Goal: Use online tool/utility: Utilize a website feature to perform a specific function

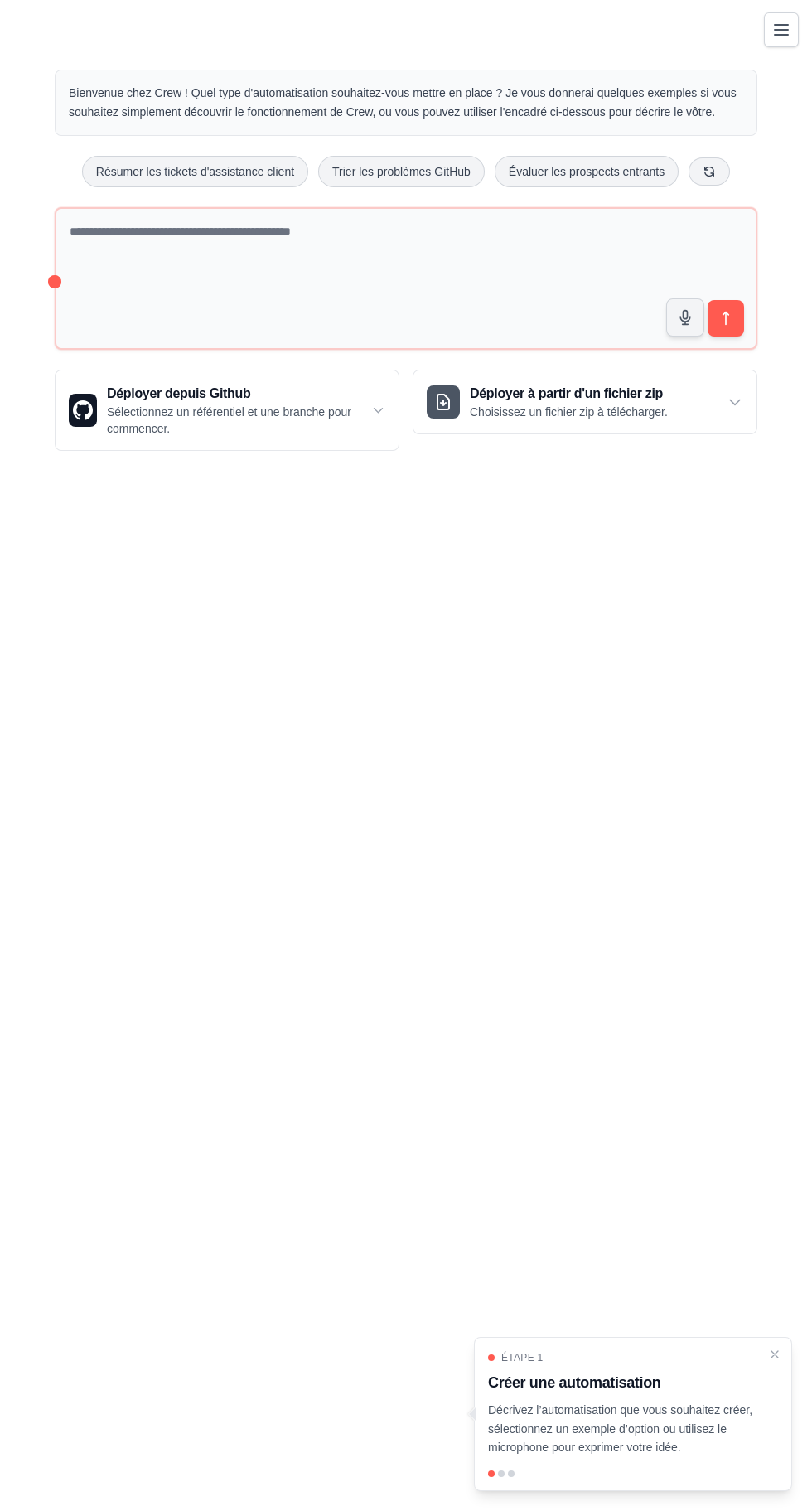
click at [781, 31] on icon "Basculer la navigation" at bounding box center [781, 30] width 13 height 10
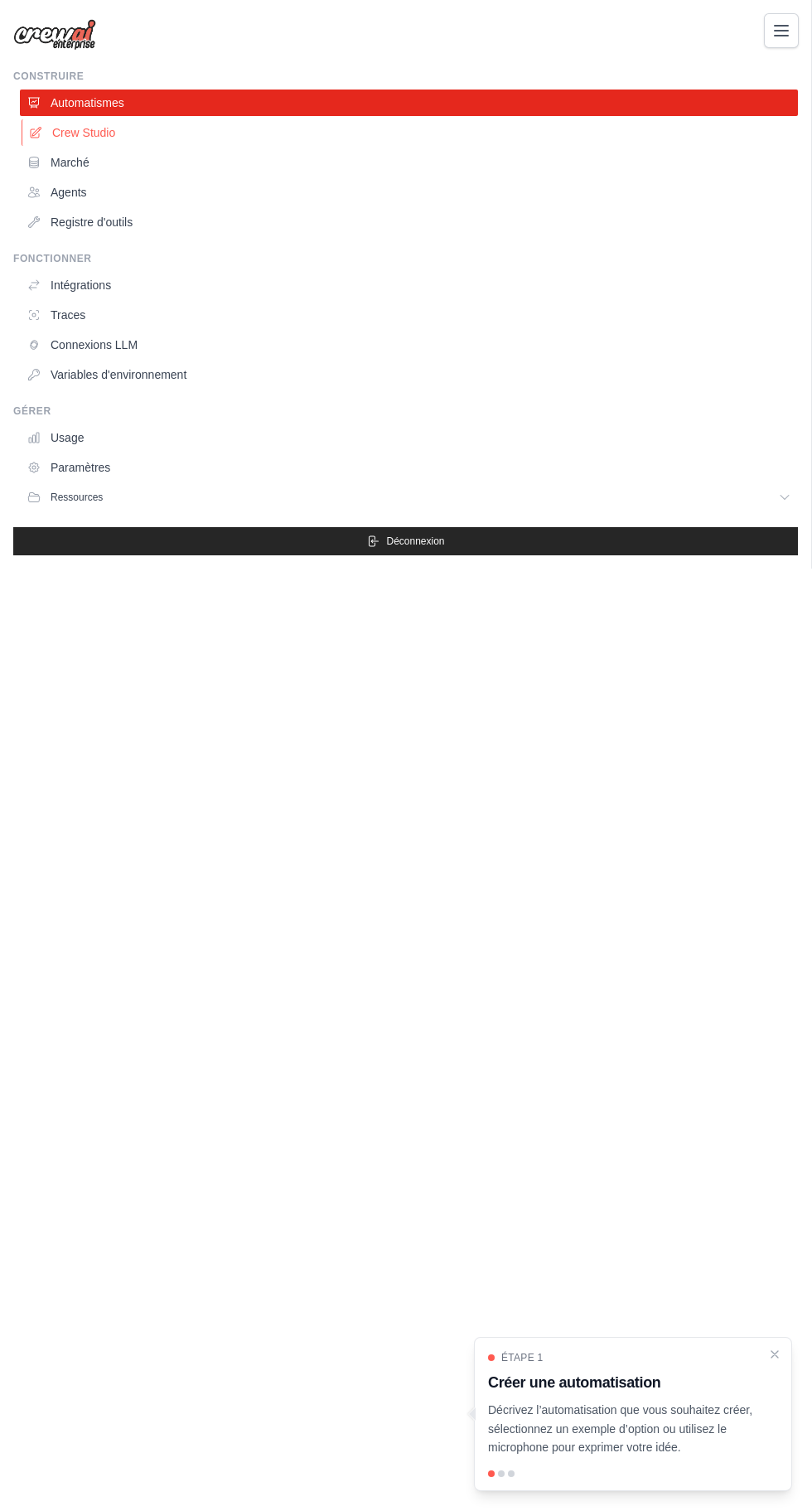
click at [95, 133] on font "Crew Studio" at bounding box center [83, 133] width 63 height 13
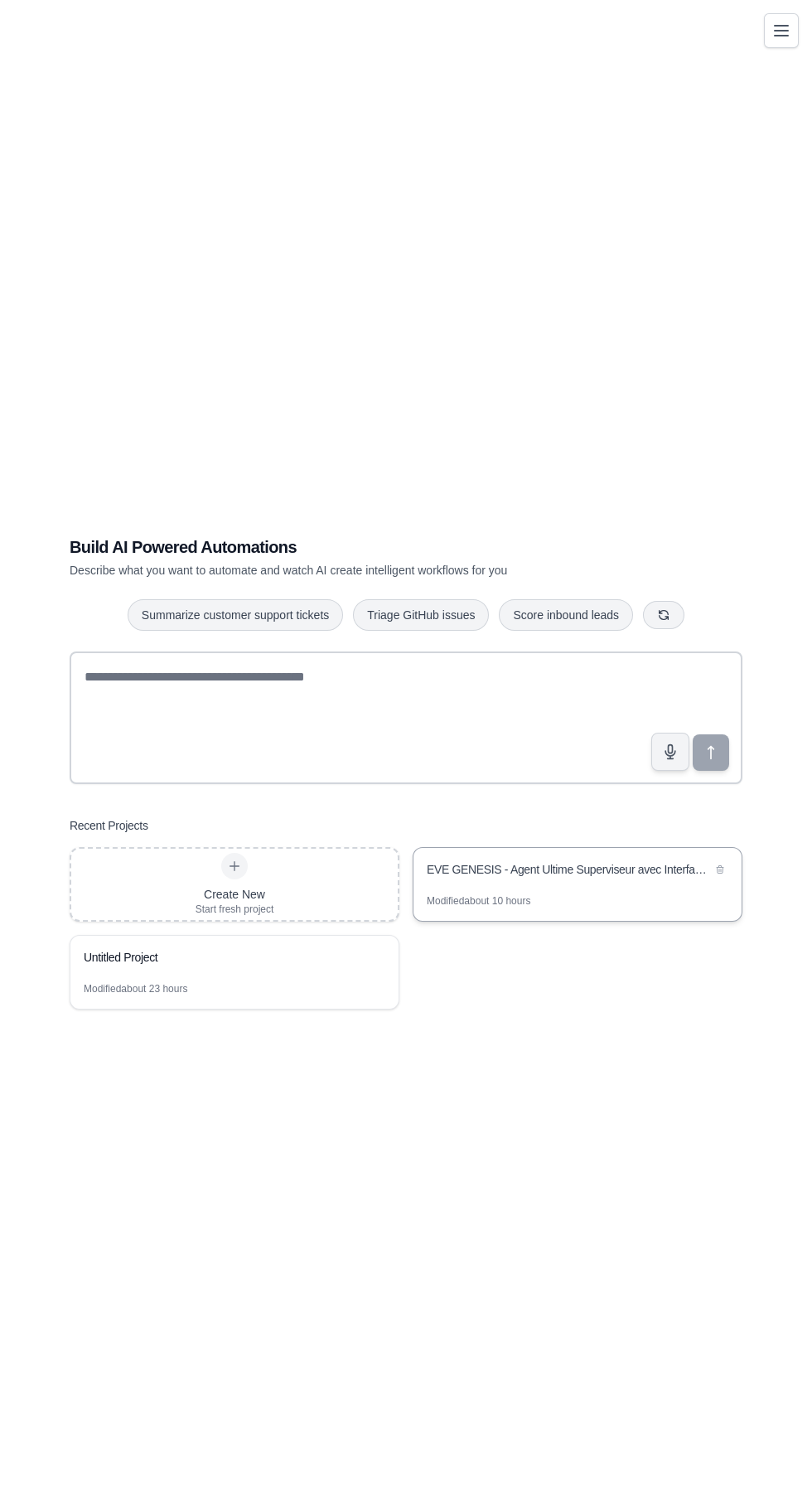
click at [585, 878] on div "EVE GENESIS - Agent Ultime Superviseur avec Interface Sliders Temps Reel" at bounding box center [569, 869] width 285 height 17
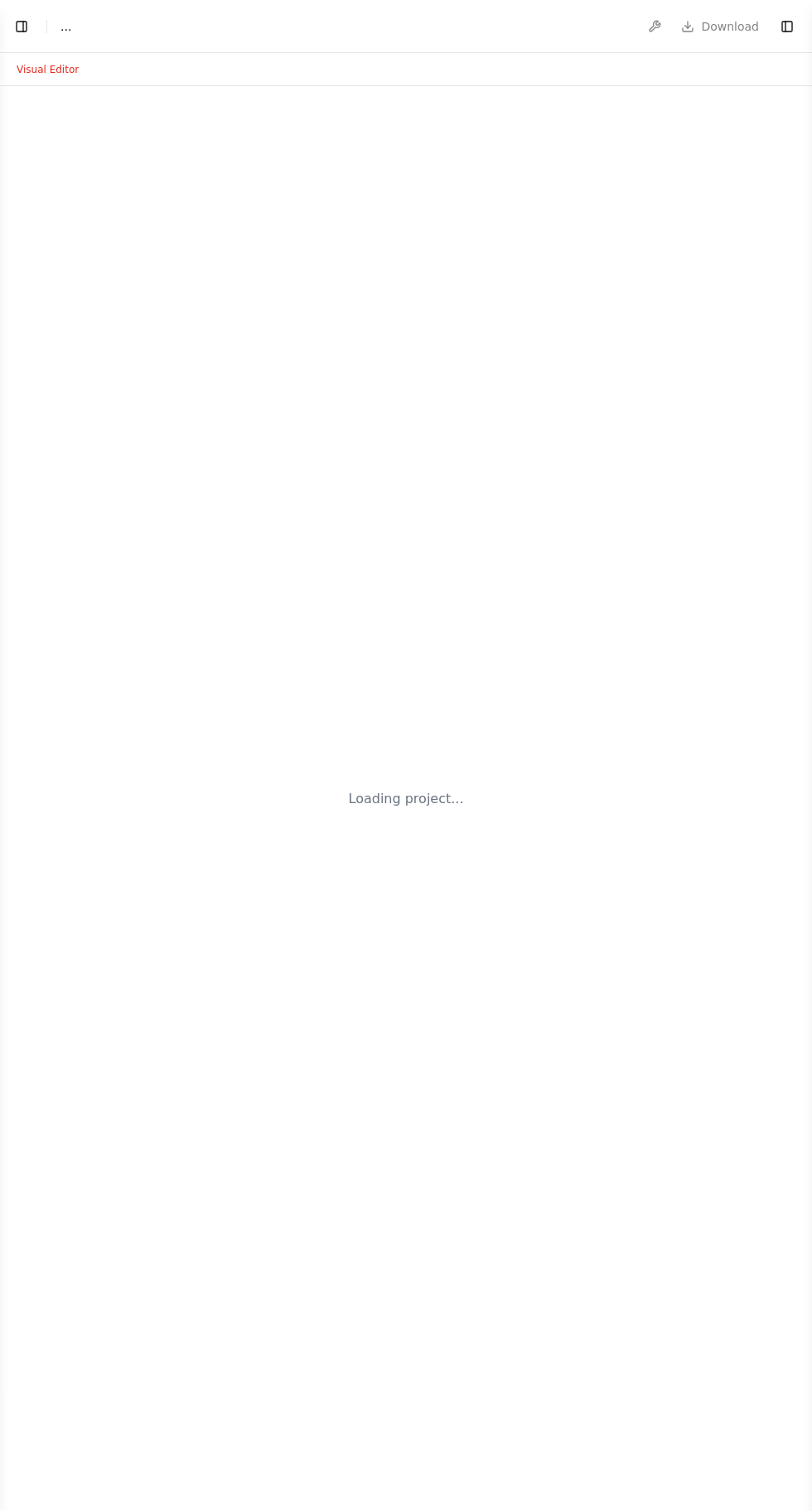
select select "****"
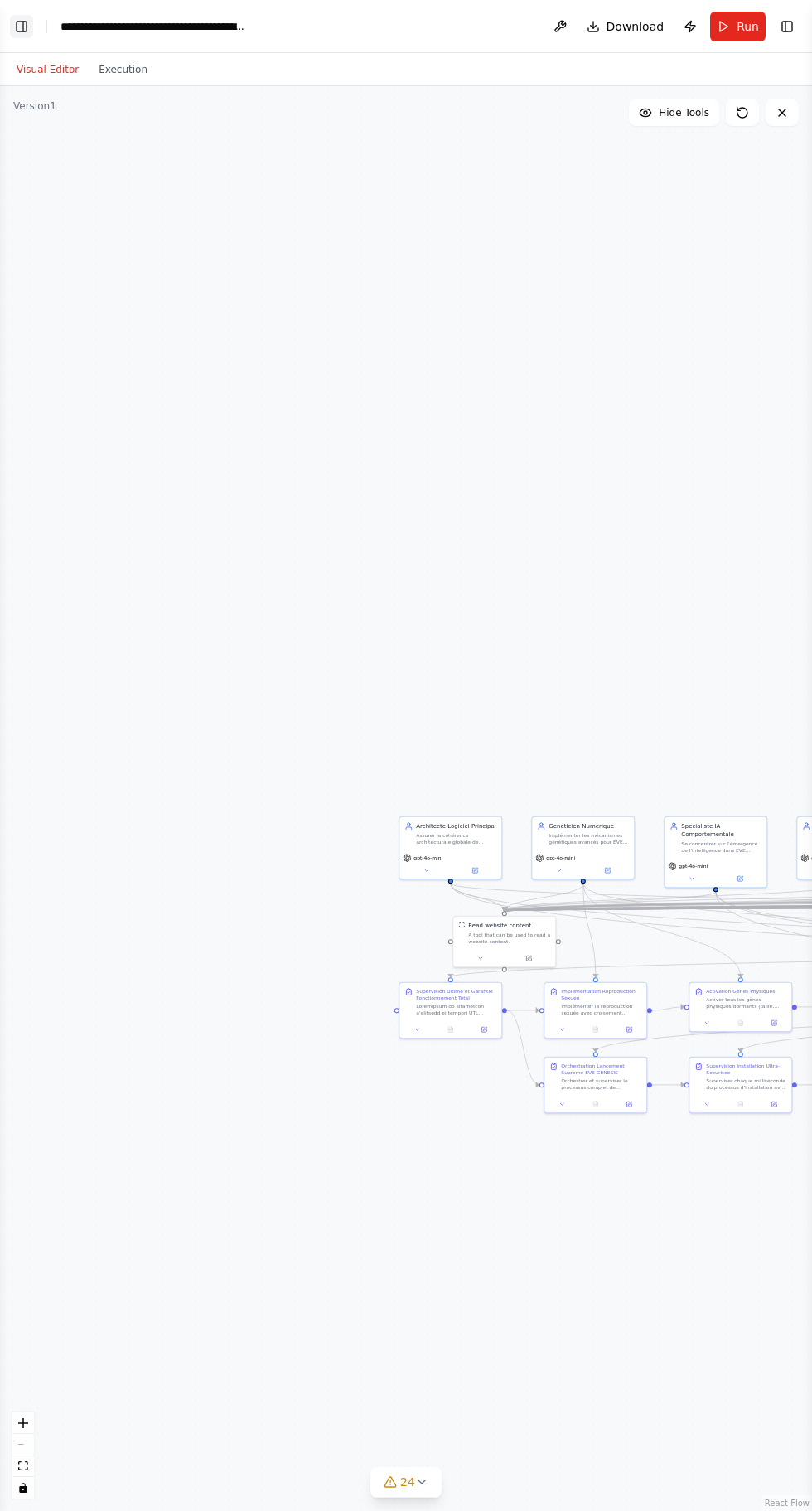
click at [22, 24] on button "Toggle Left Sidebar" at bounding box center [22, 27] width 23 height 23
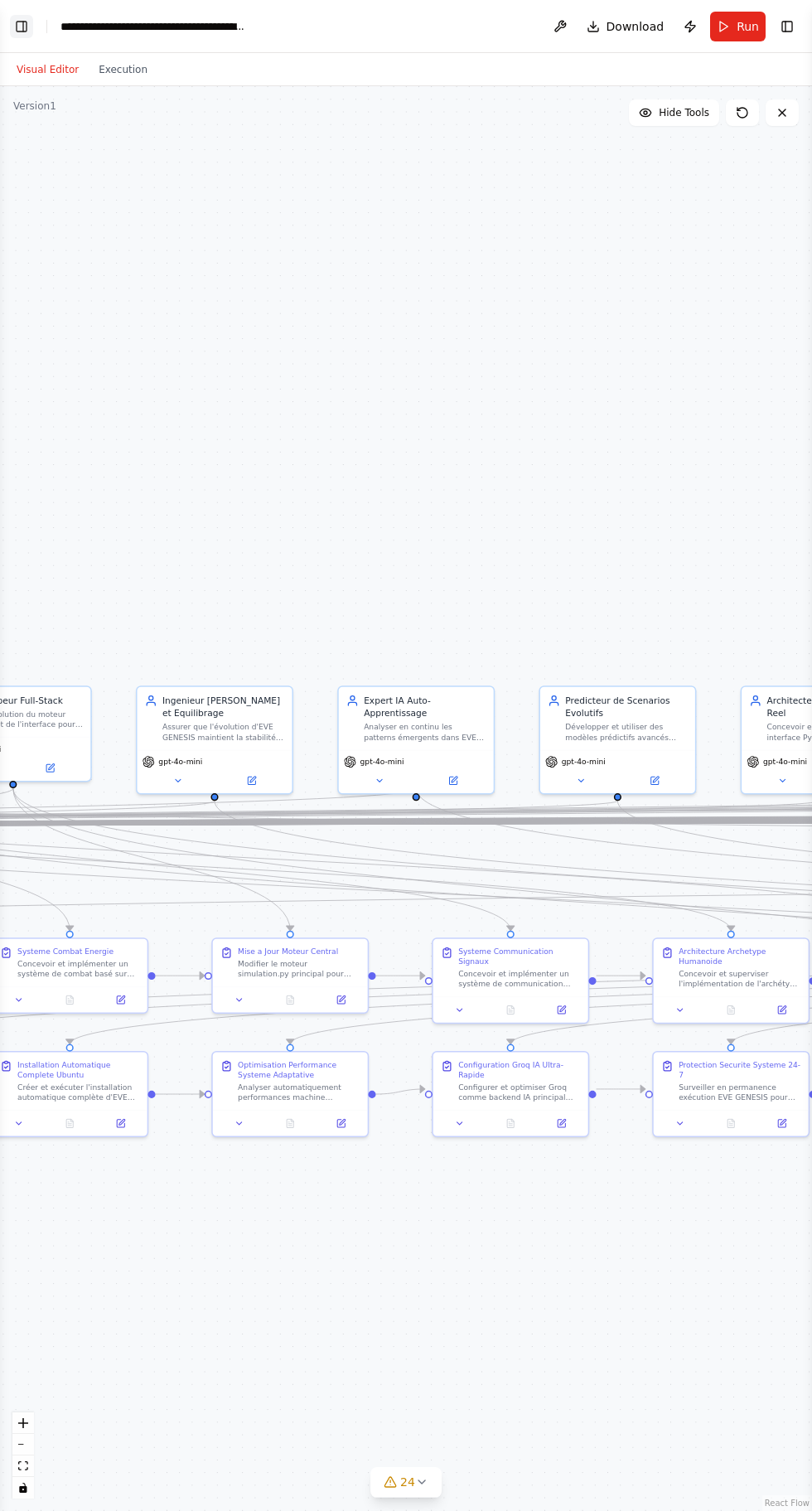
click at [26, 31] on button "Toggle Left Sidebar" at bounding box center [22, 27] width 23 height 23
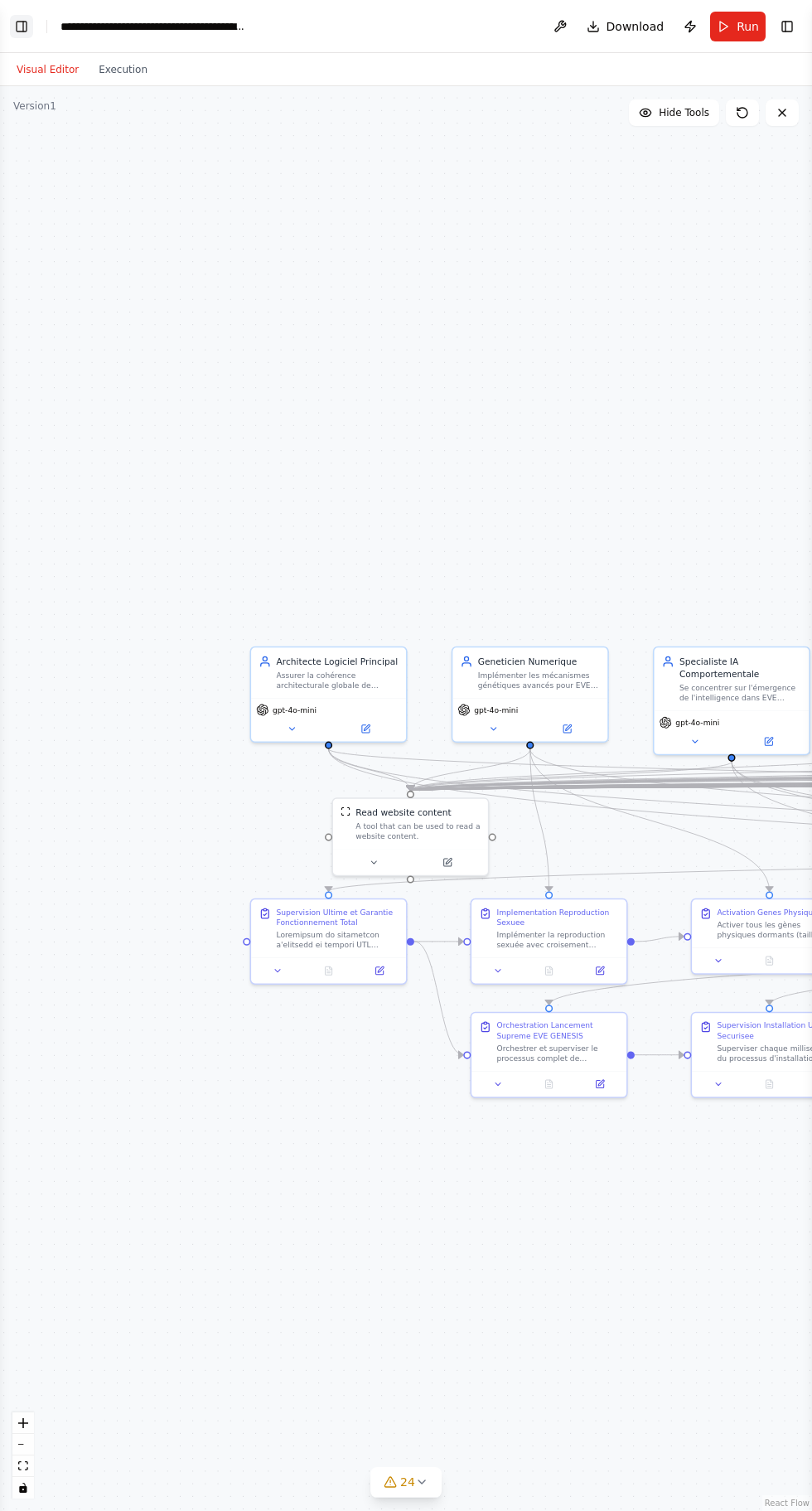
click at [26, 15] on button "Toggle Left Sidebar" at bounding box center [22, 27] width 23 height 23
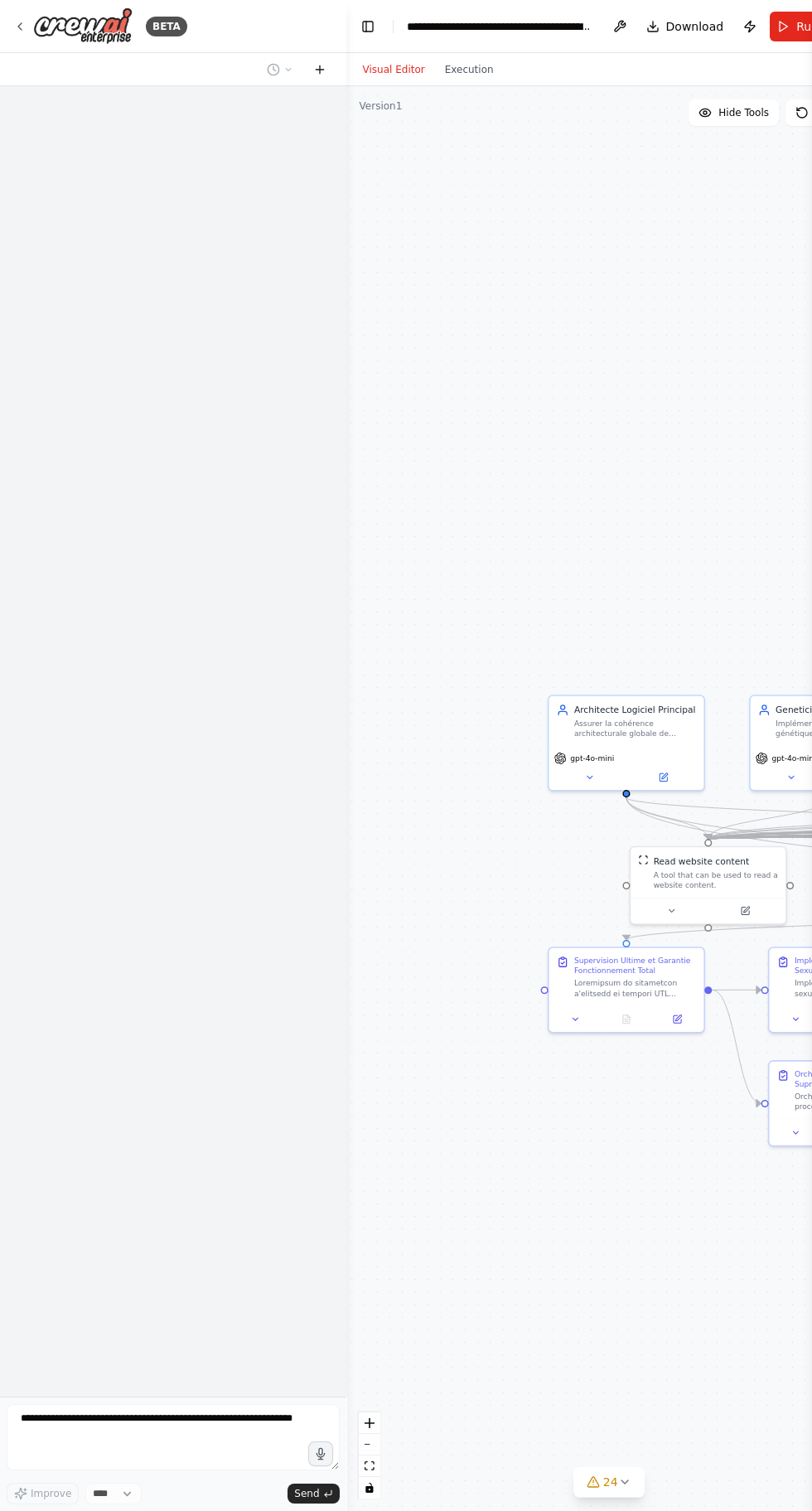
click at [320, 69] on icon at bounding box center [320, 69] width 0 height 8
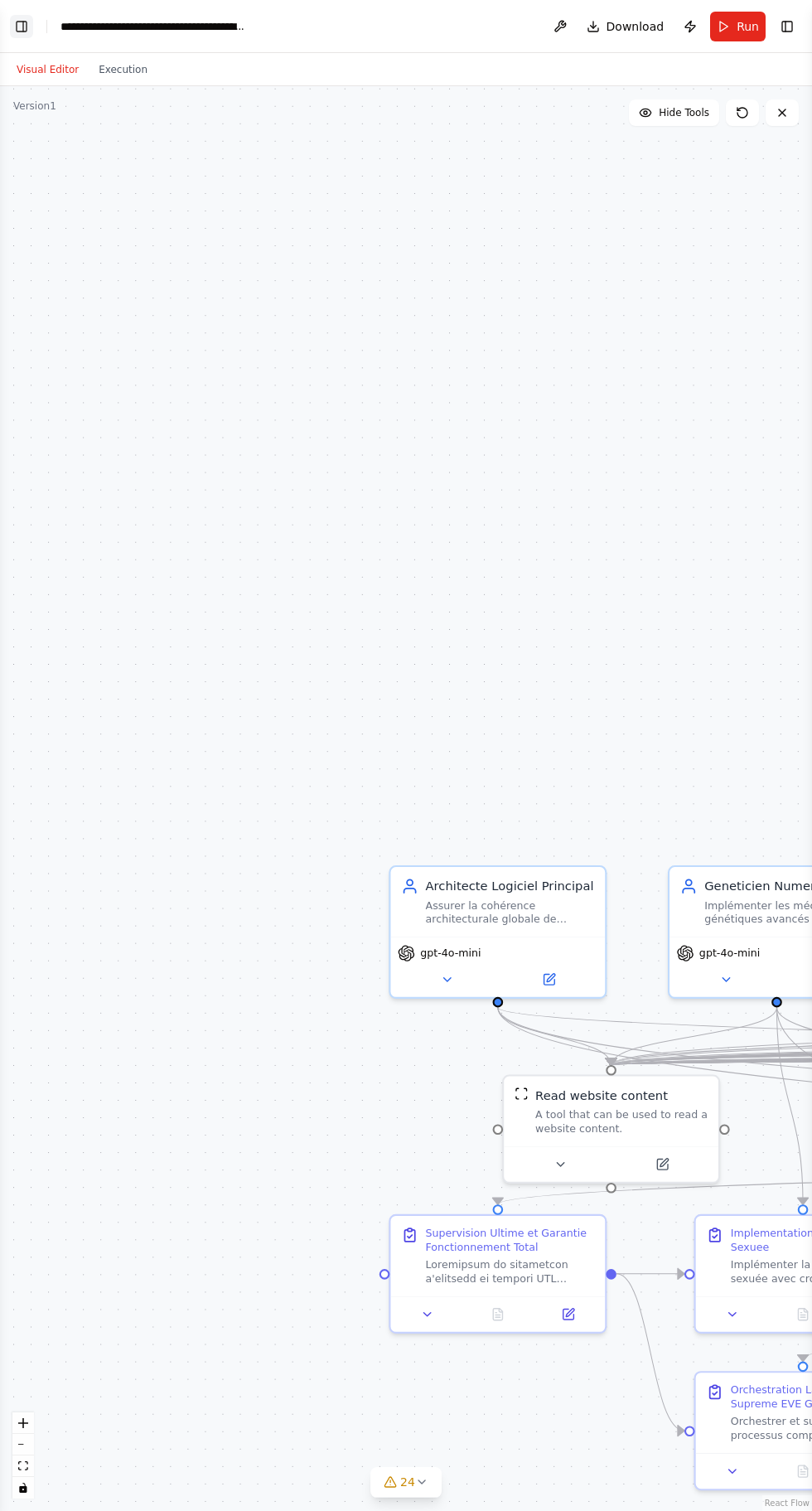
click at [11, 31] on button "Toggle Left Sidebar" at bounding box center [22, 27] width 23 height 23
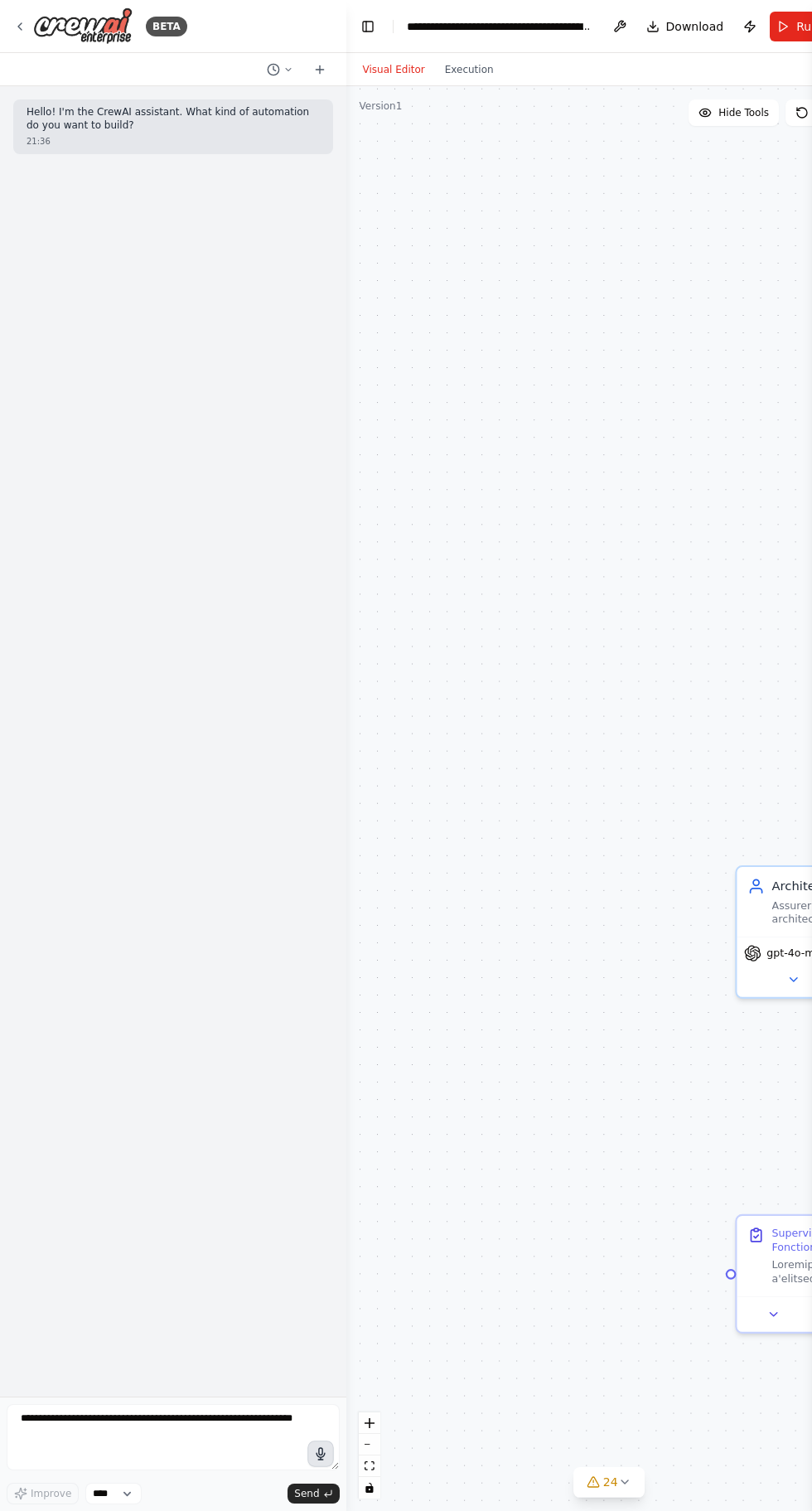
click at [320, 1453] on icon "button" at bounding box center [320, 1453] width 14 height 14
click at [343, 1424] on div at bounding box center [343, 756] width 7 height 1511
click at [343, 1440] on div at bounding box center [343, 756] width 7 height 1511
click at [295, 1469] on textarea at bounding box center [173, 1437] width 333 height 66
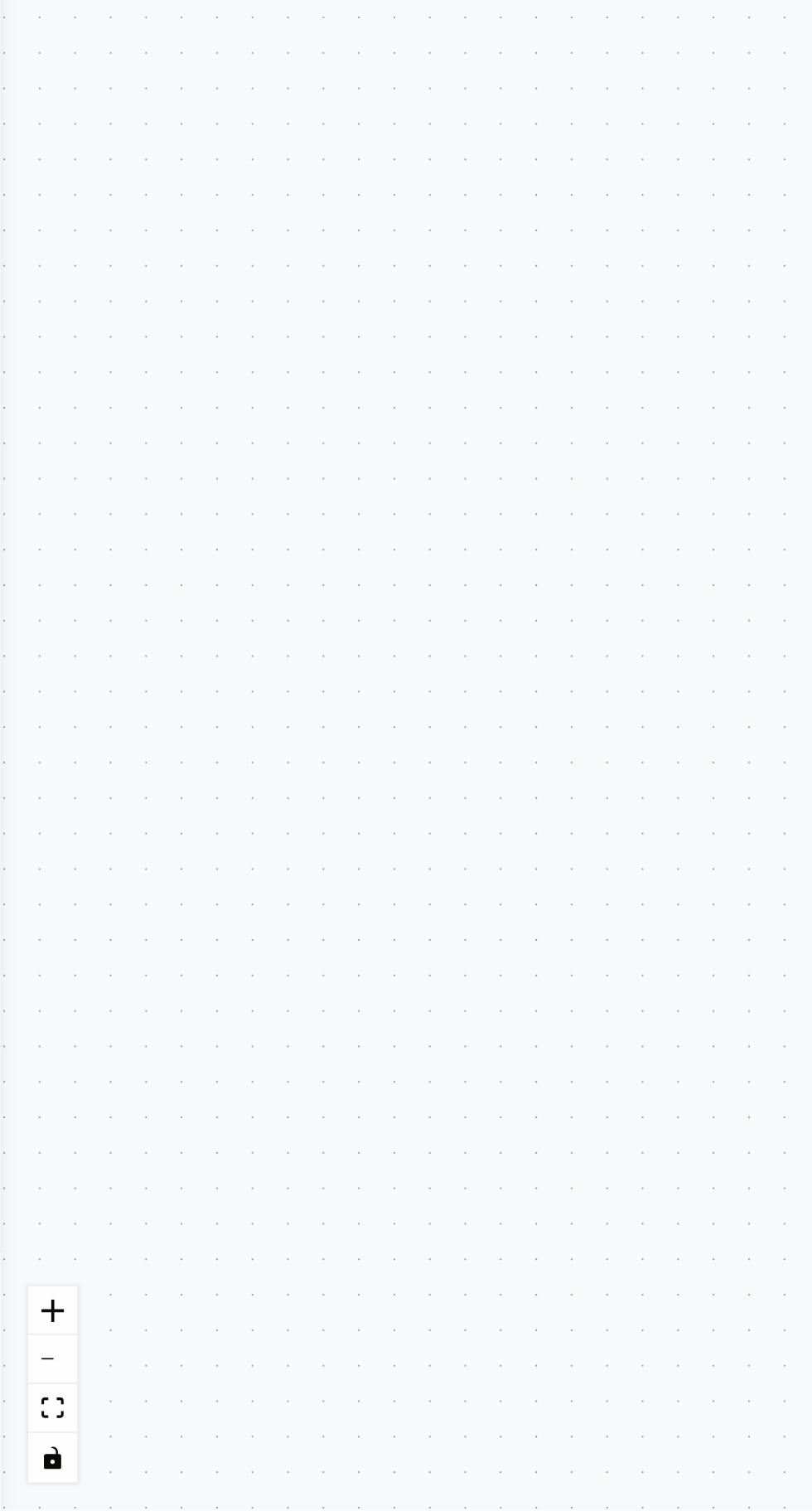
scroll to position [126, 0]
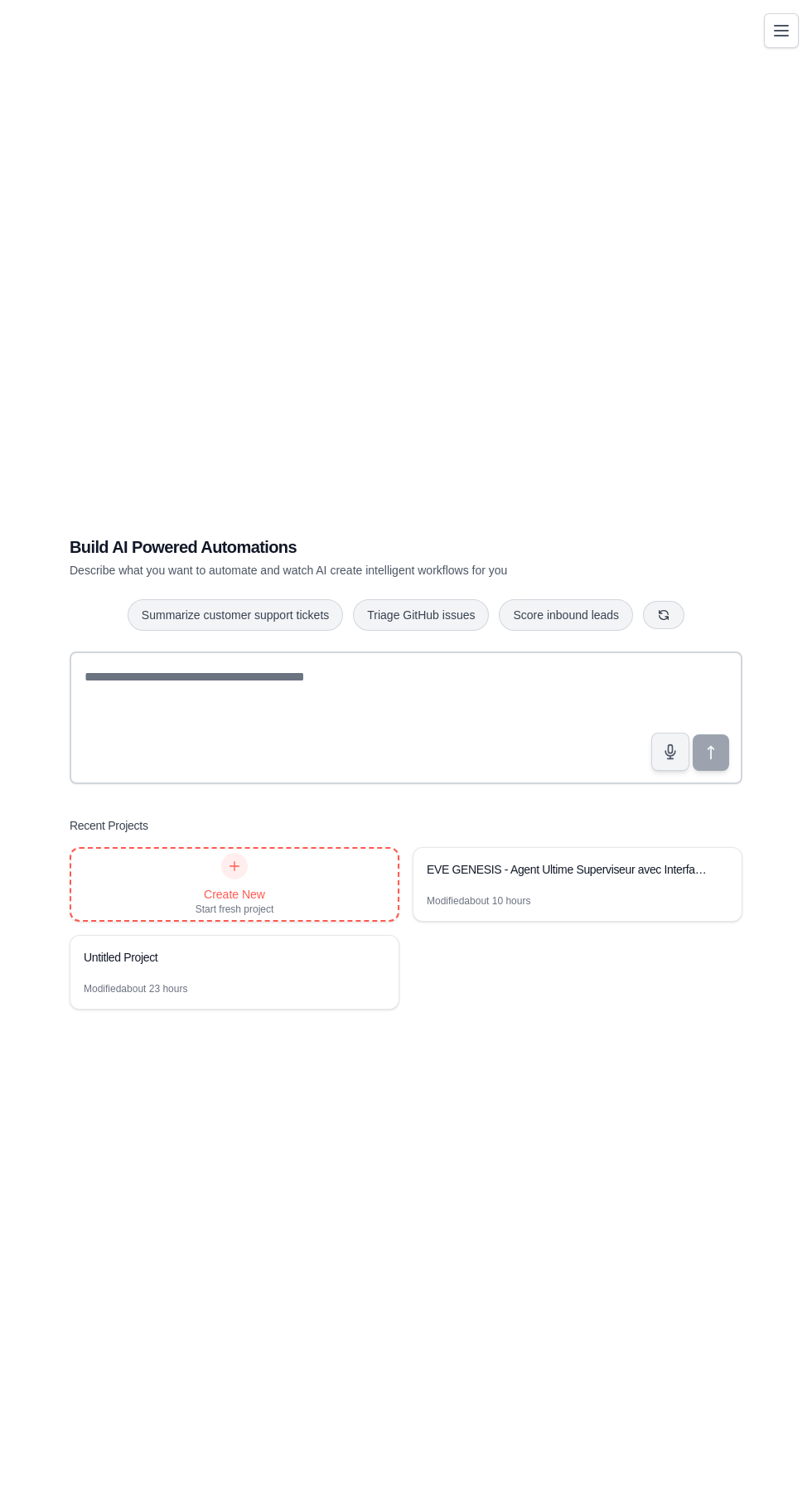
click at [219, 916] on div "Create New Start fresh project" at bounding box center [235, 883] width 79 height 63
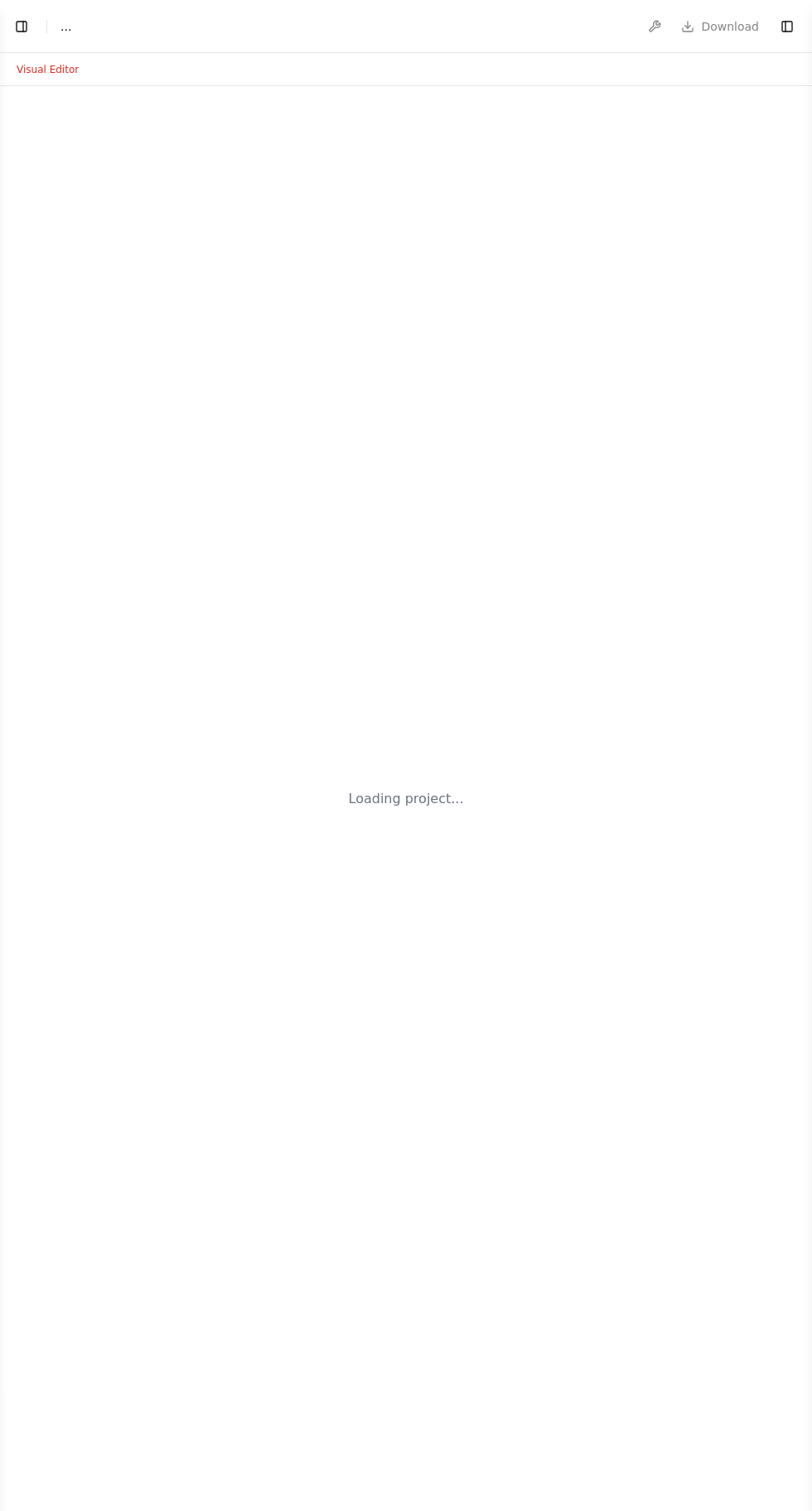
select select "****"
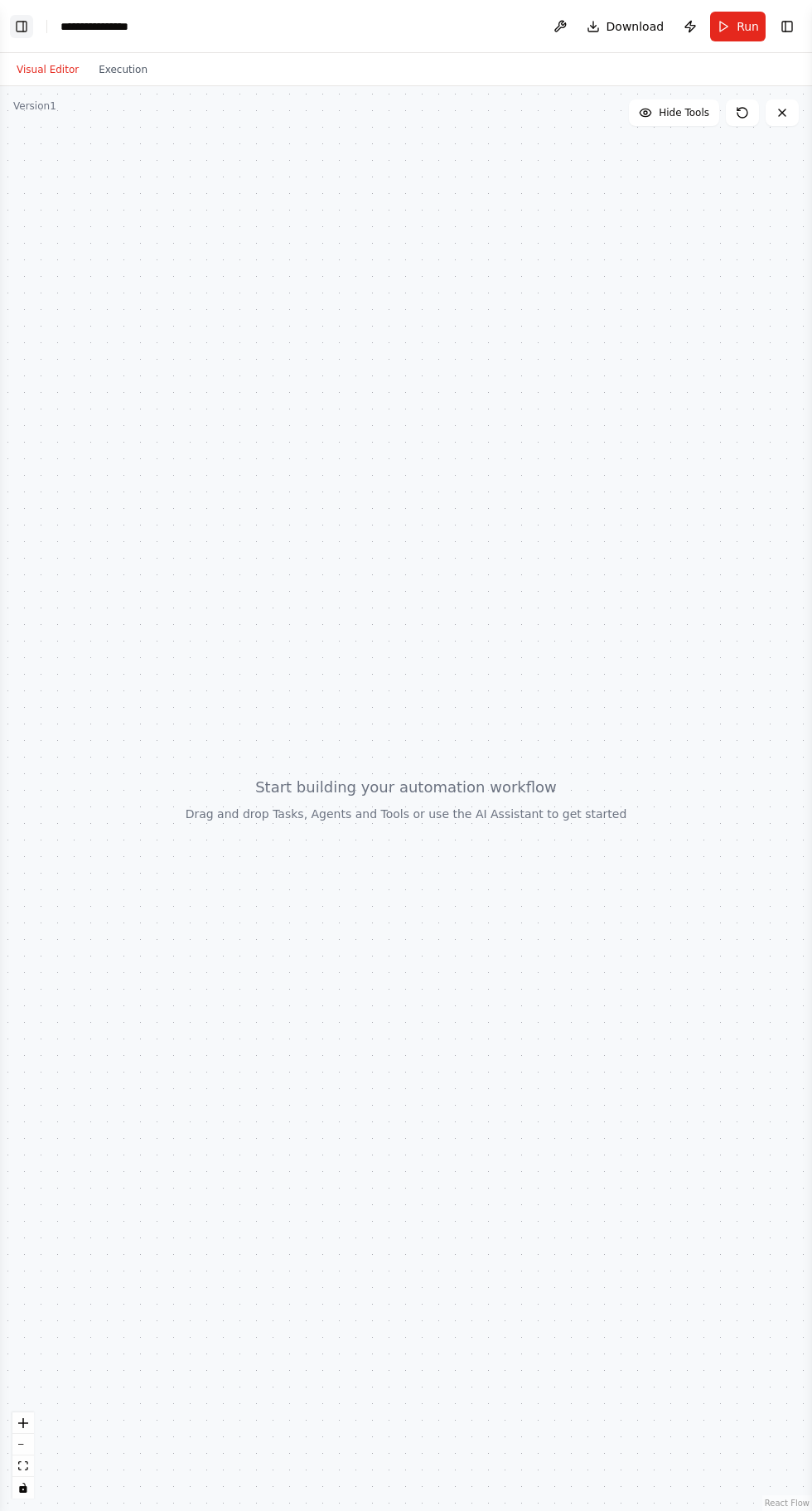
click at [17, 28] on button "Toggle Left Sidebar" at bounding box center [22, 27] width 23 height 23
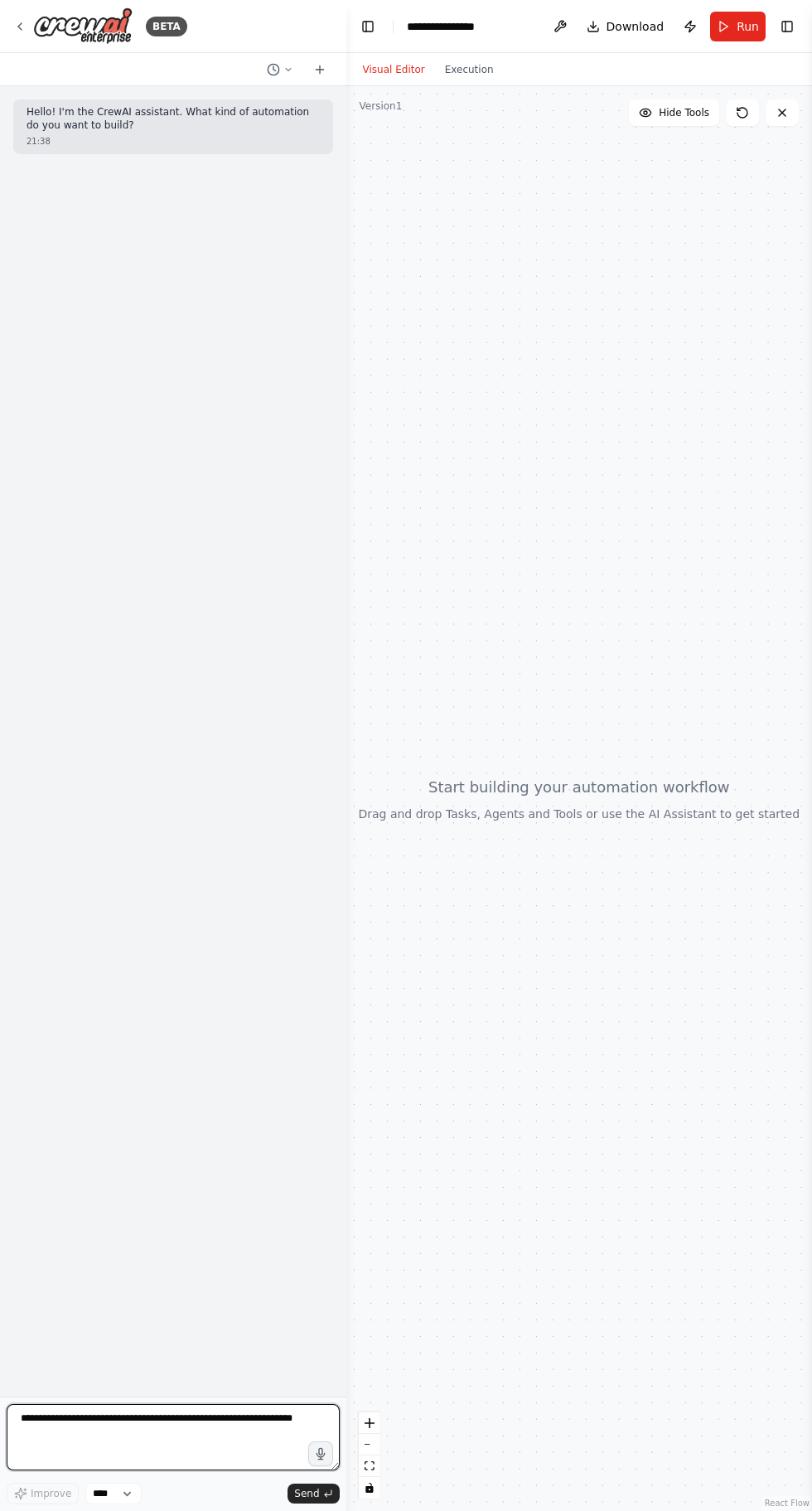
click at [73, 1422] on textarea at bounding box center [173, 1437] width 333 height 66
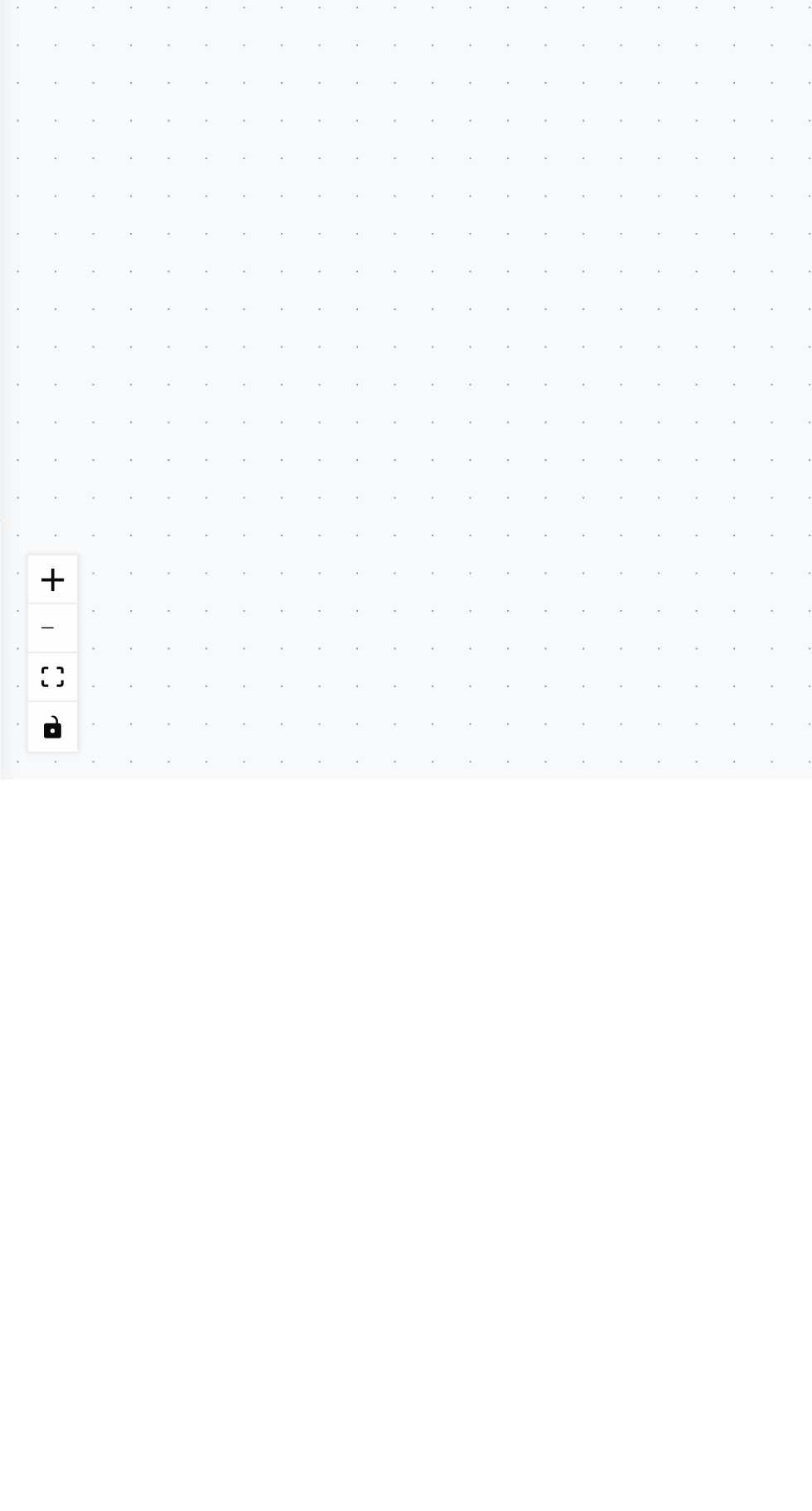
scroll to position [98, 0]
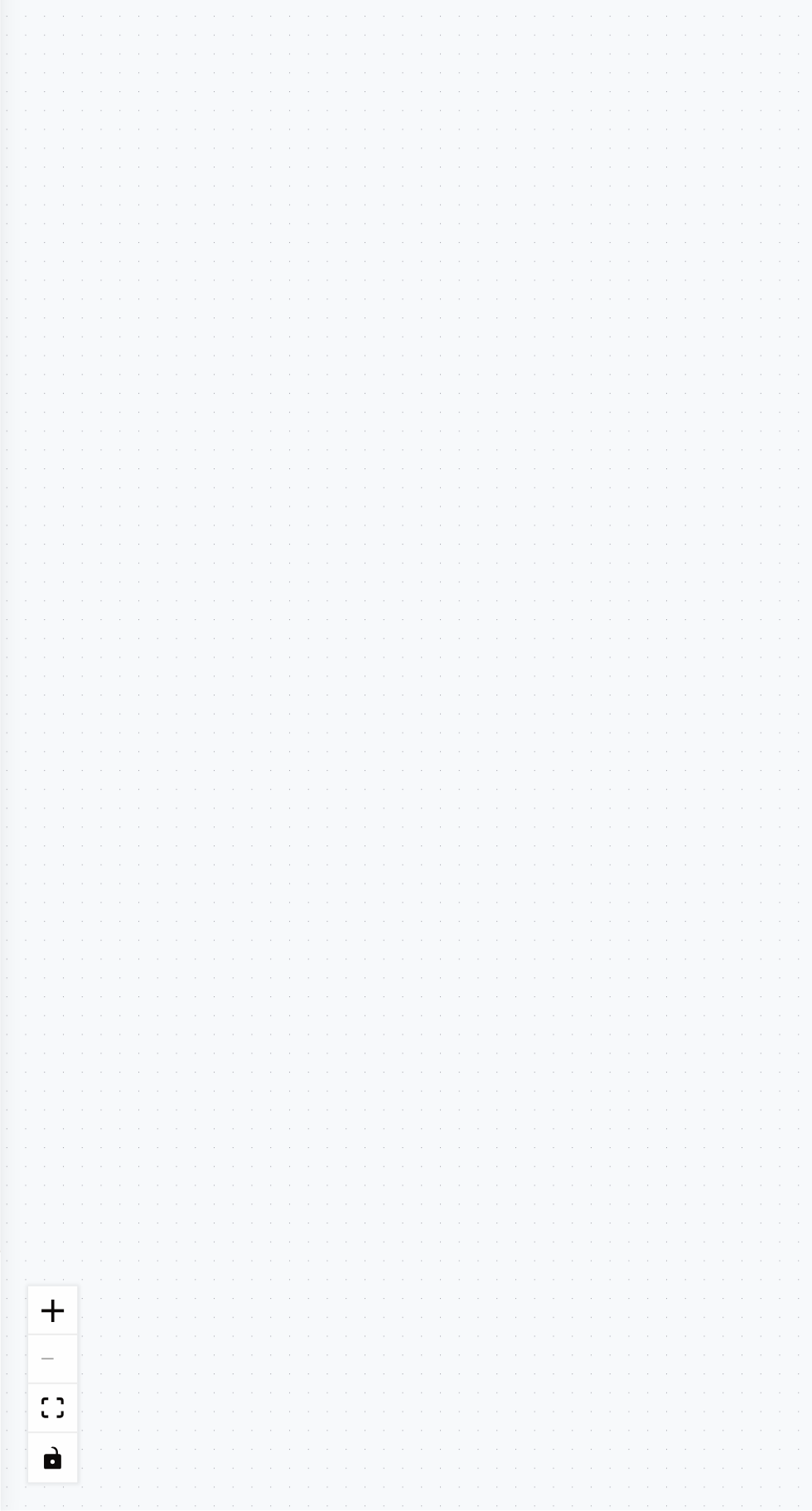
type textarea "**********"
